Goal: Information Seeking & Learning: Learn about a topic

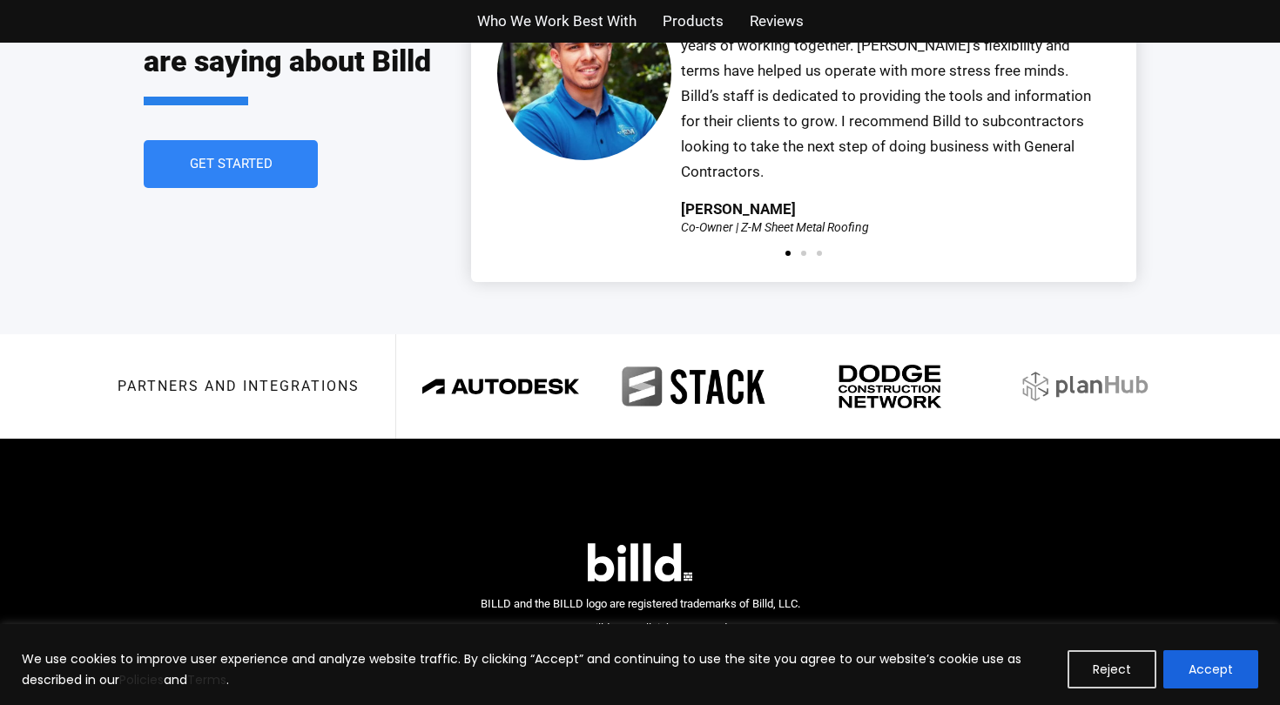
scroll to position [4057, 0]
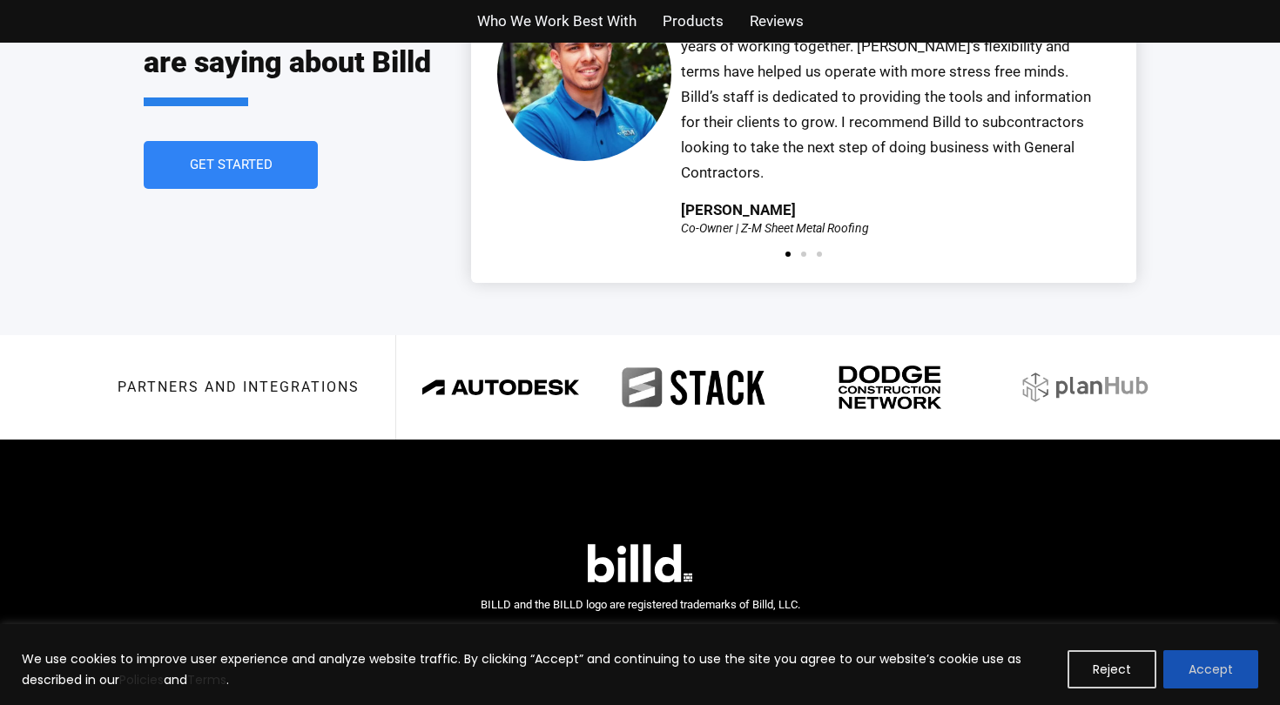
click at [1231, 661] on button "Accept" at bounding box center [1210, 669] width 95 height 38
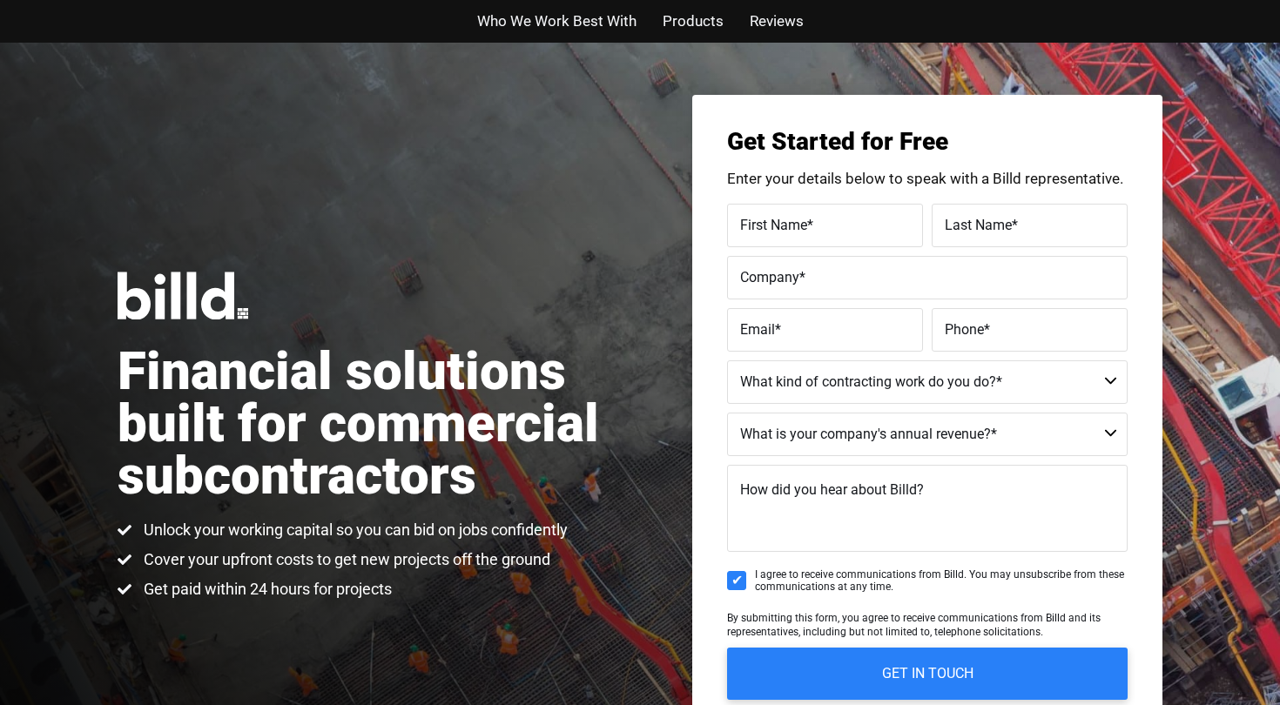
scroll to position [0, 0]
click at [604, 21] on span "Who We Work Best With" at bounding box center [556, 21] width 159 height 25
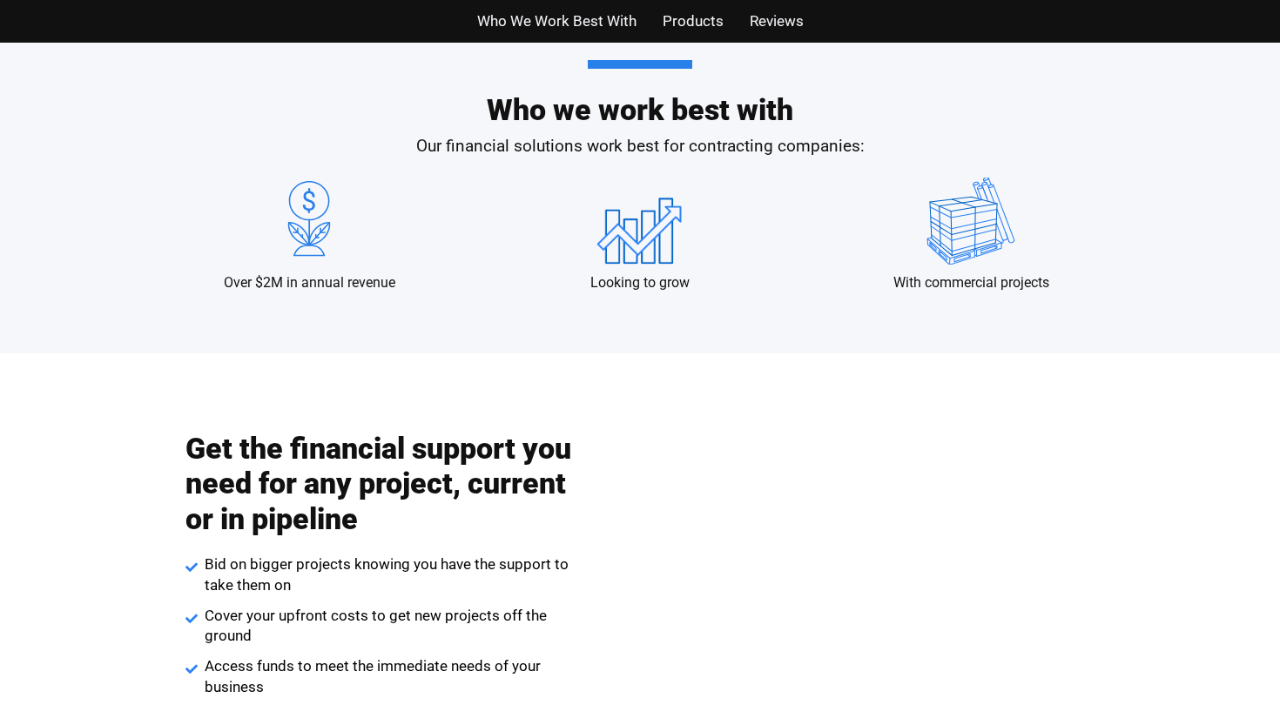
scroll to position [1717, 0]
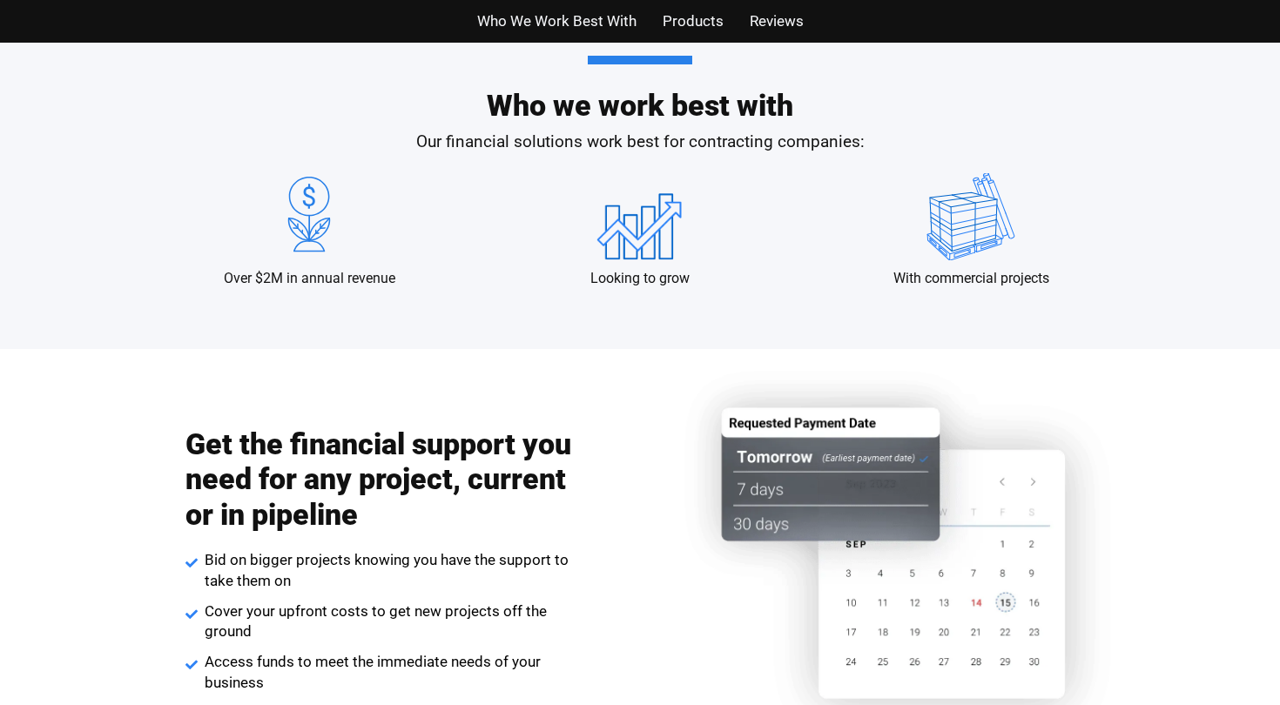
click at [668, 19] on span "Products" at bounding box center [692, 21] width 61 height 25
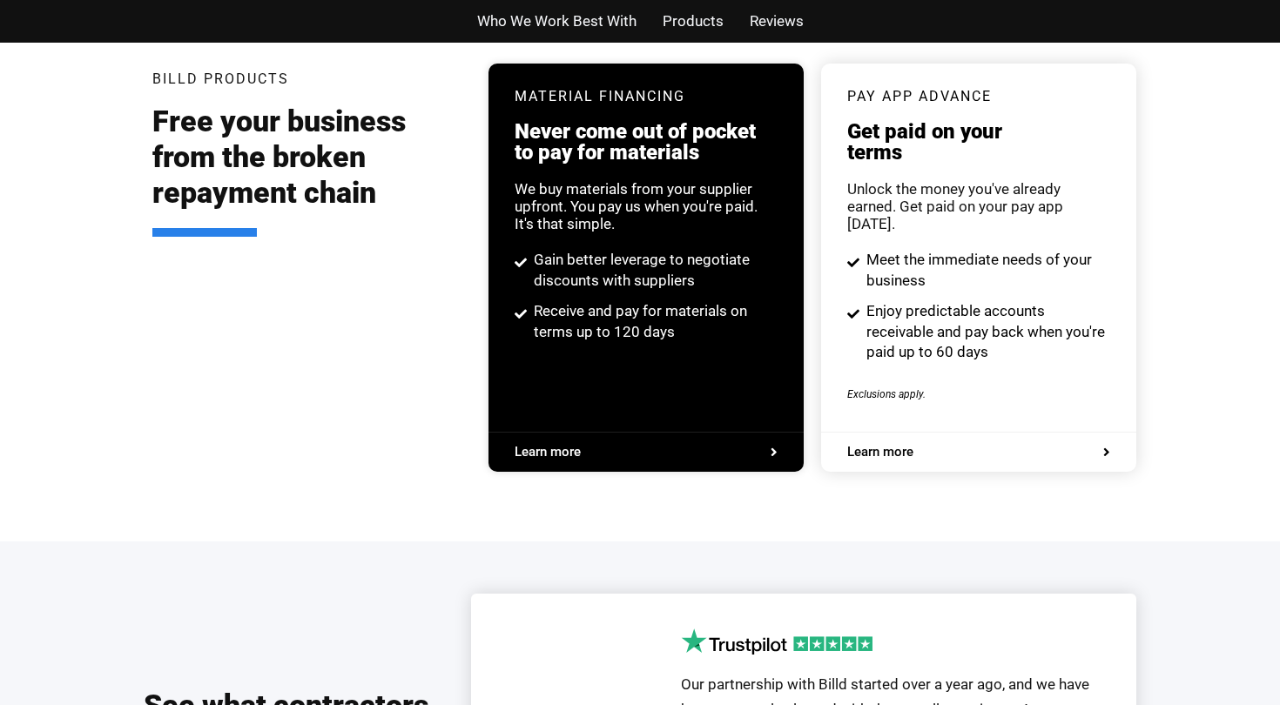
click at [583, 23] on span "Who We Work Best With" at bounding box center [556, 21] width 159 height 25
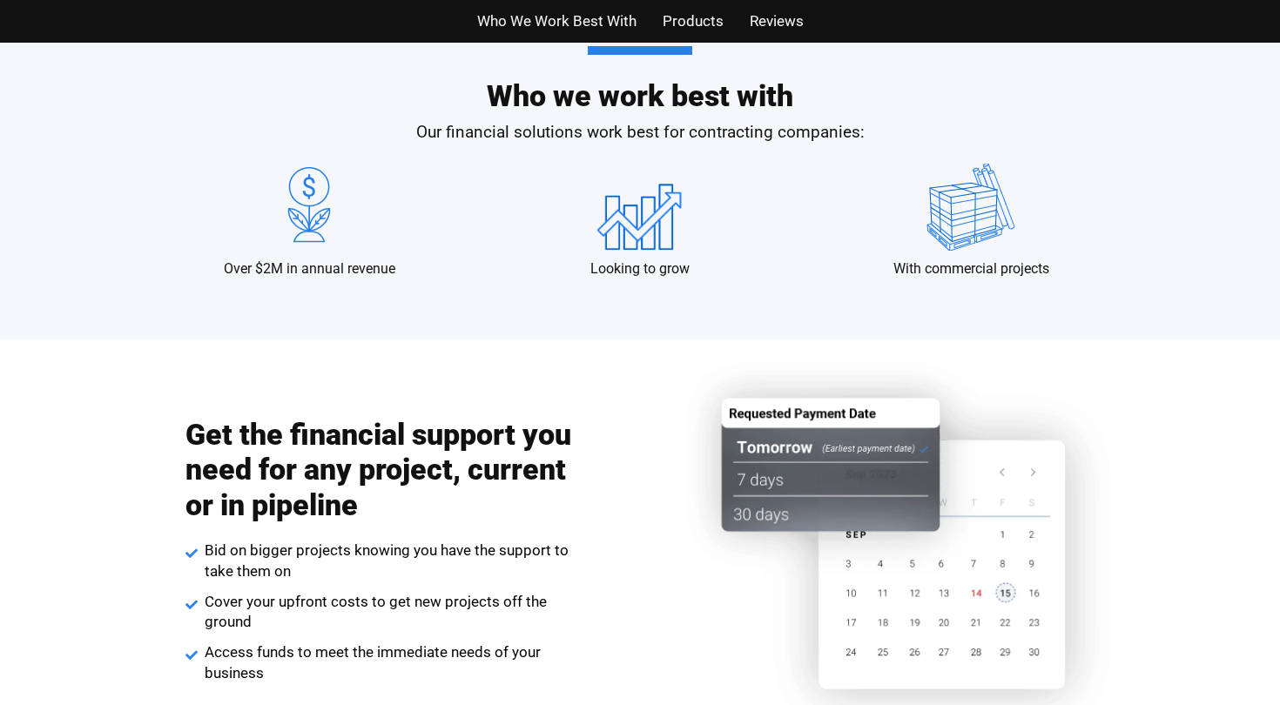
scroll to position [1717, 0]
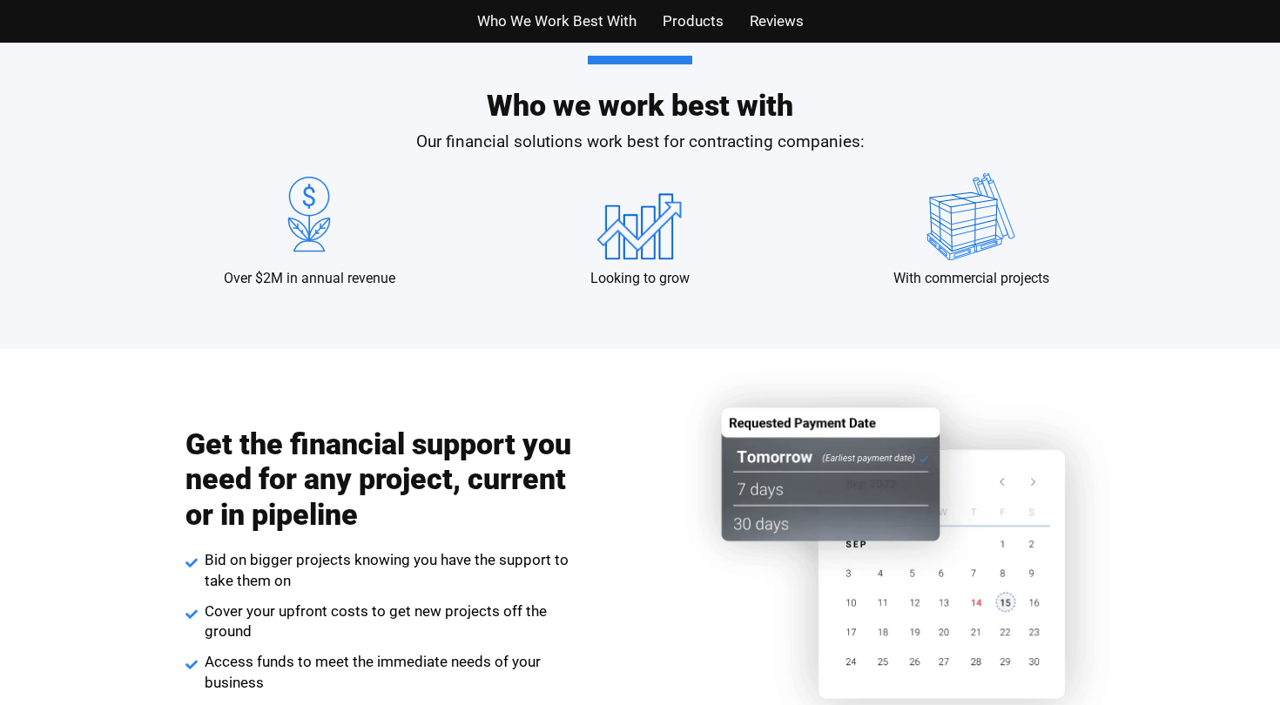
click at [711, 22] on span "Products" at bounding box center [692, 21] width 61 height 25
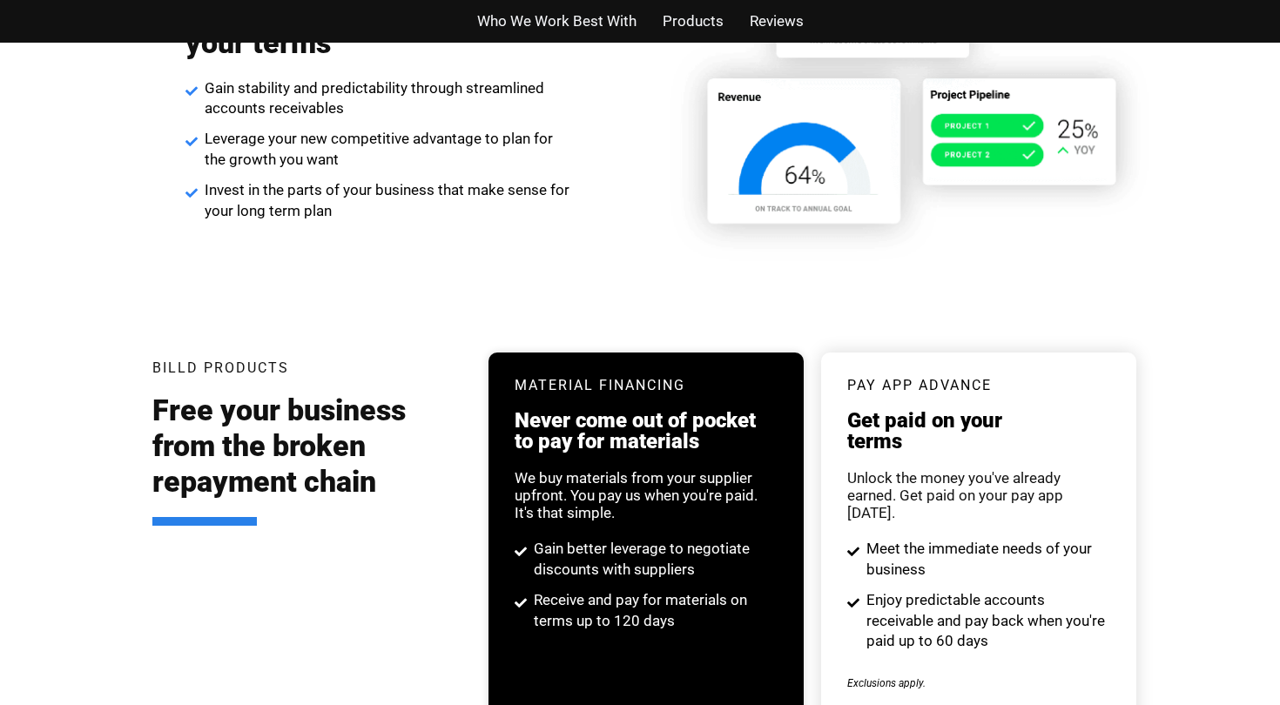
scroll to position [3343, 0]
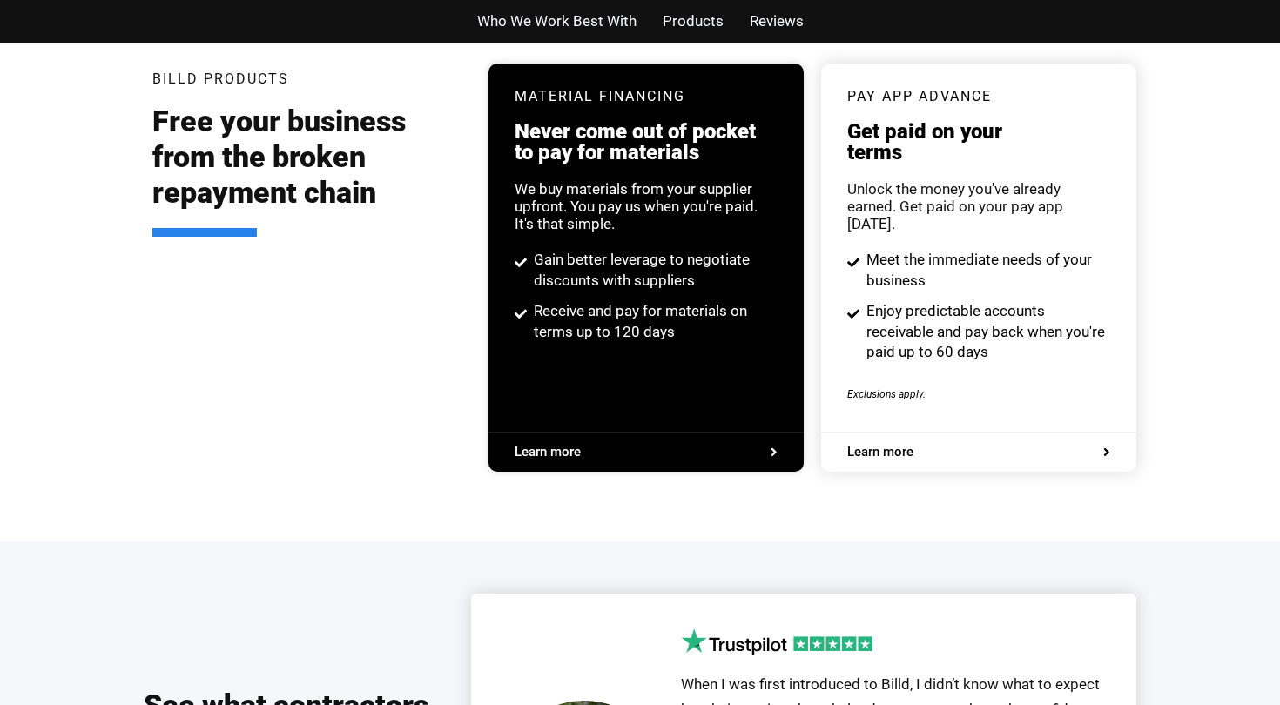
click at [783, 23] on span "Reviews" at bounding box center [777, 21] width 54 height 25
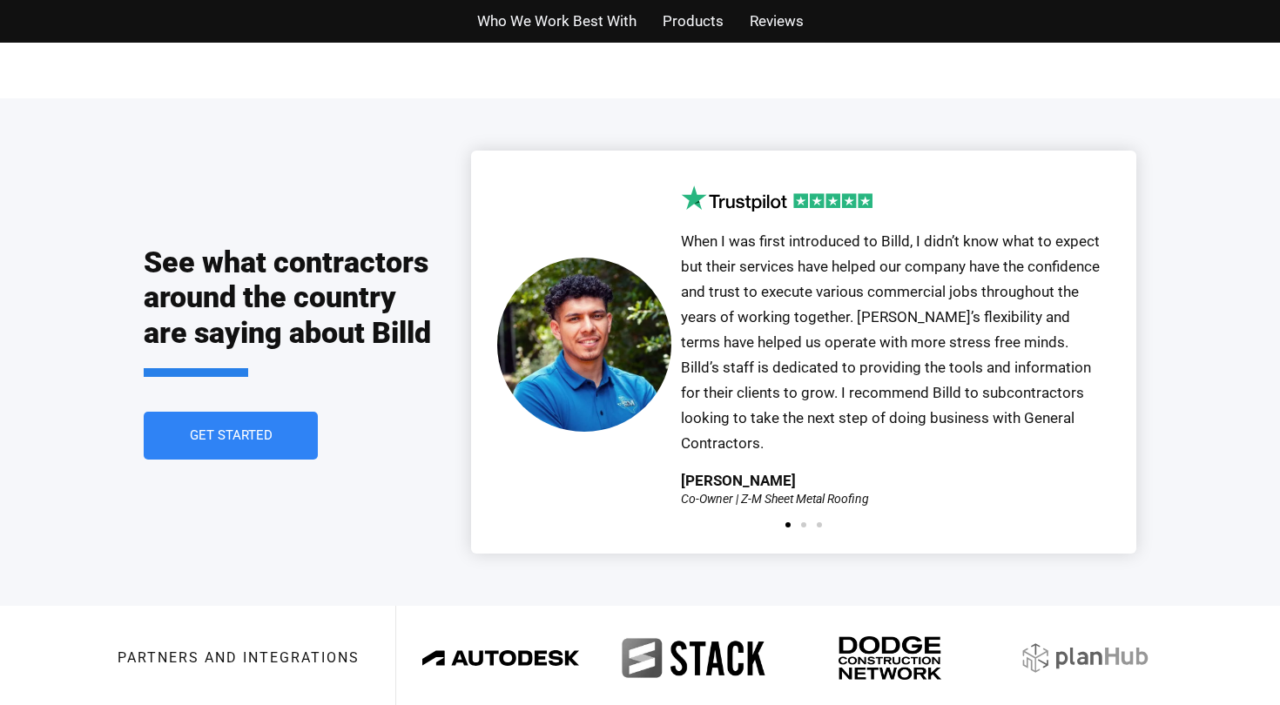
scroll to position [3851, 0]
